Goal: Task Accomplishment & Management: Use online tool/utility

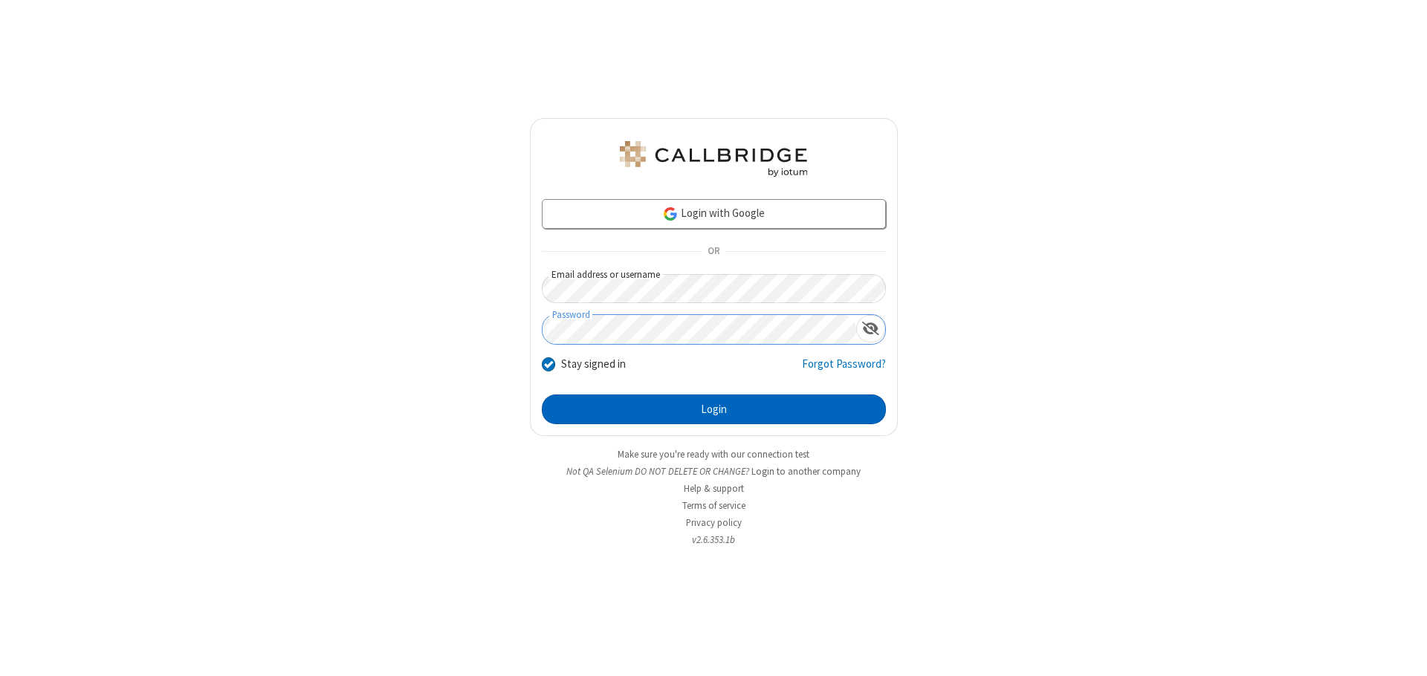
click at [713, 409] on button "Login" at bounding box center [714, 410] width 344 height 30
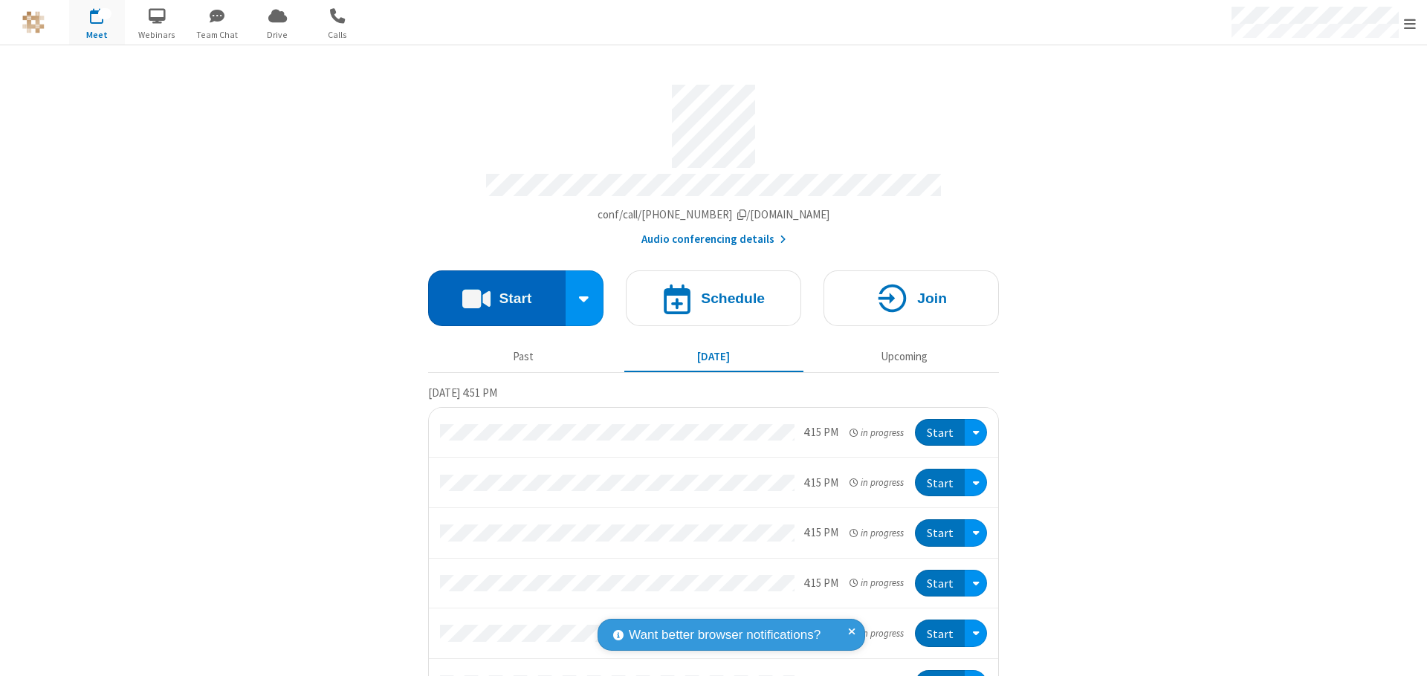
click at [490, 291] on button "Start" at bounding box center [496, 298] width 137 height 56
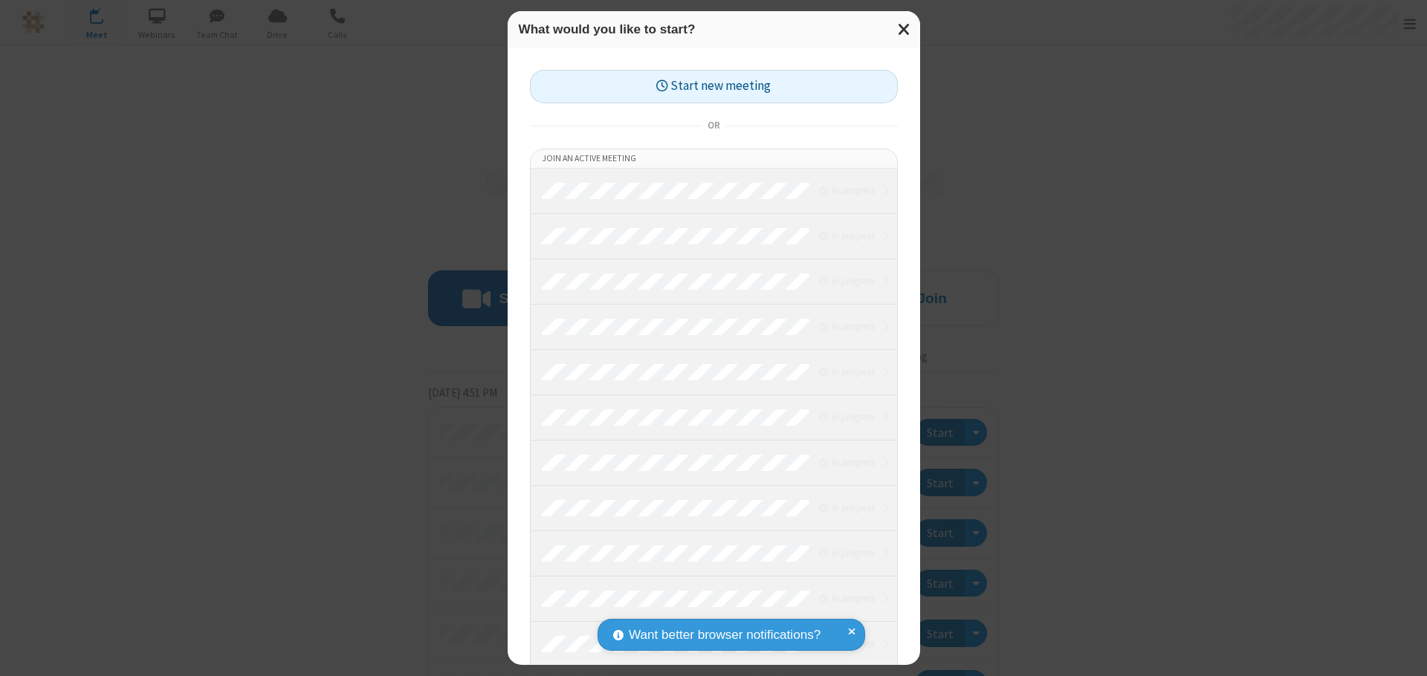
click at [713, 86] on button "Start new meeting" at bounding box center [714, 86] width 368 height 33
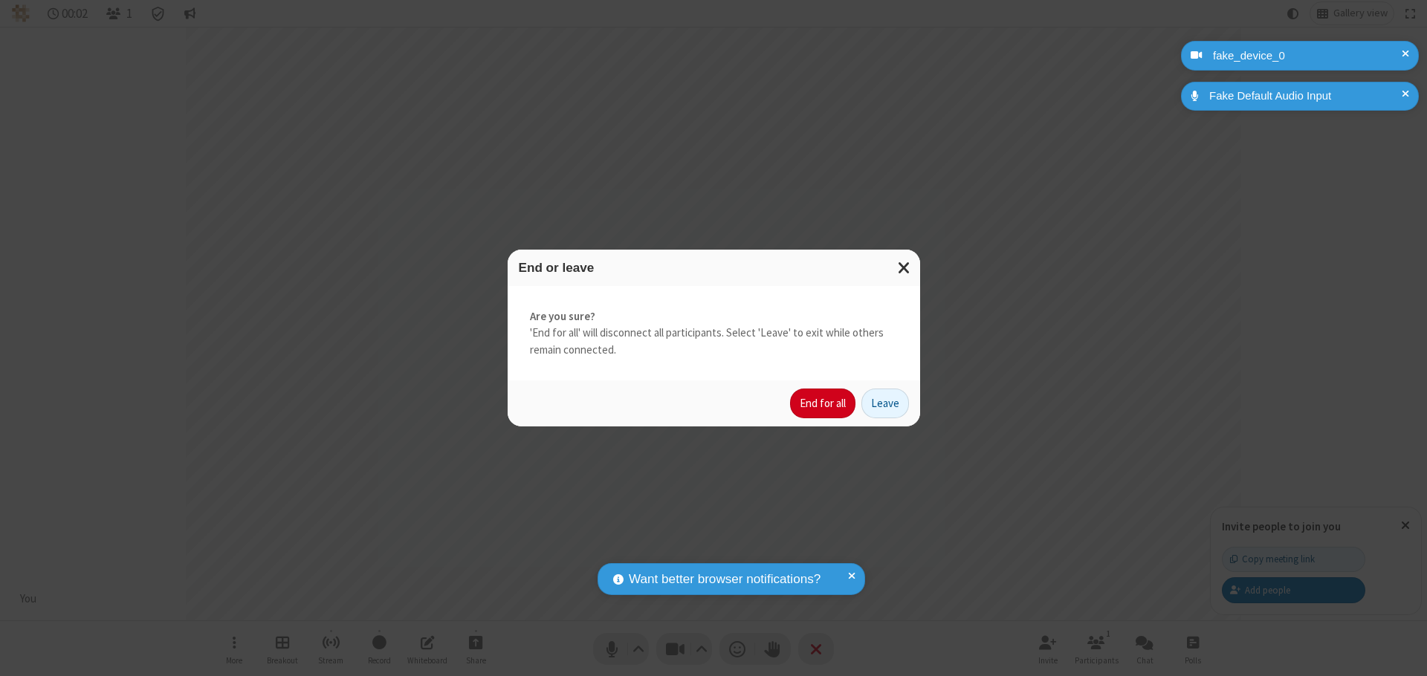
click at [823, 403] on button "End for all" at bounding box center [822, 404] width 65 height 30
